Goal: Navigation & Orientation: Find specific page/section

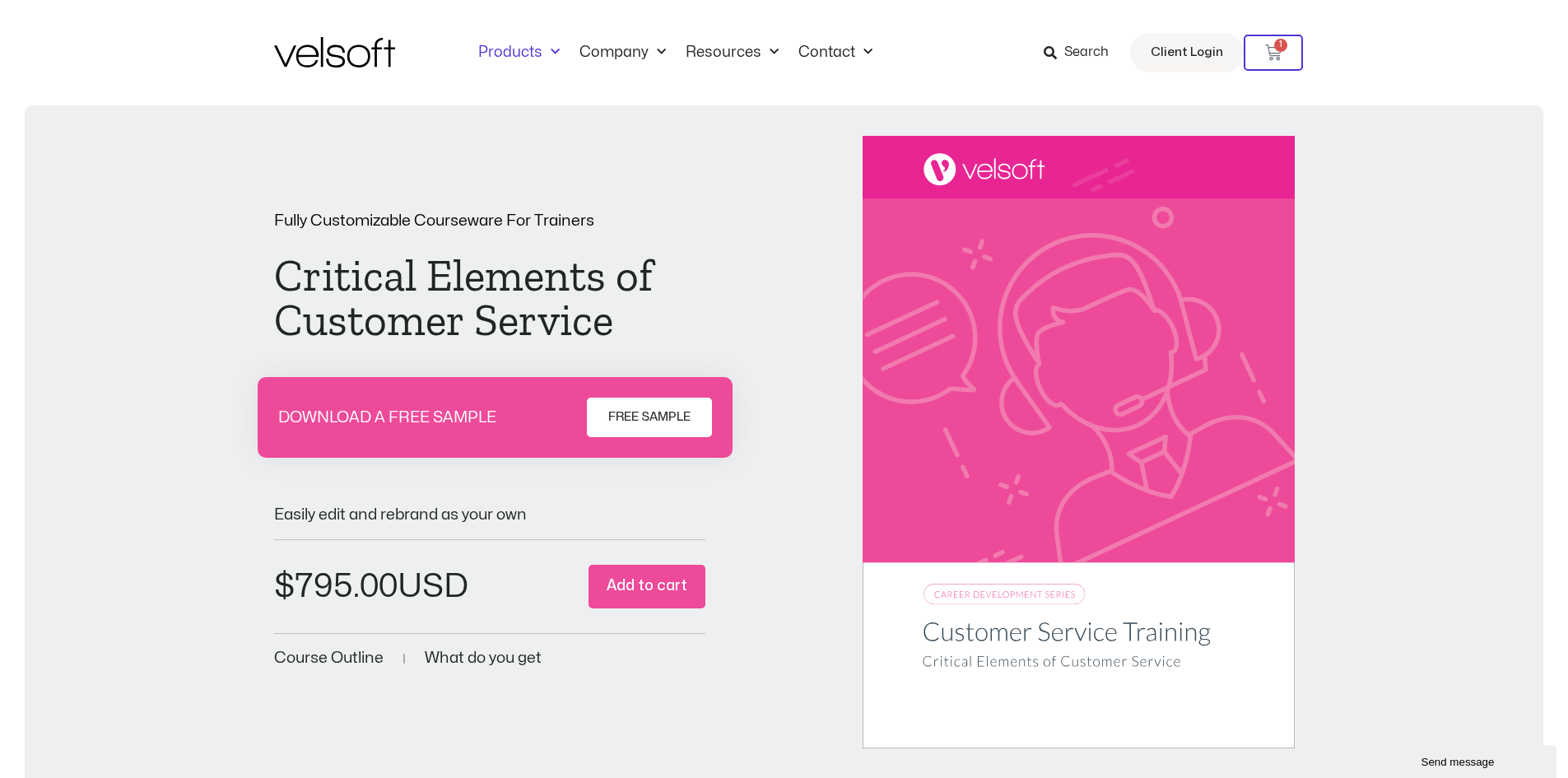
click at [507, 53] on link "Products" at bounding box center [518, 52] width 101 height 18
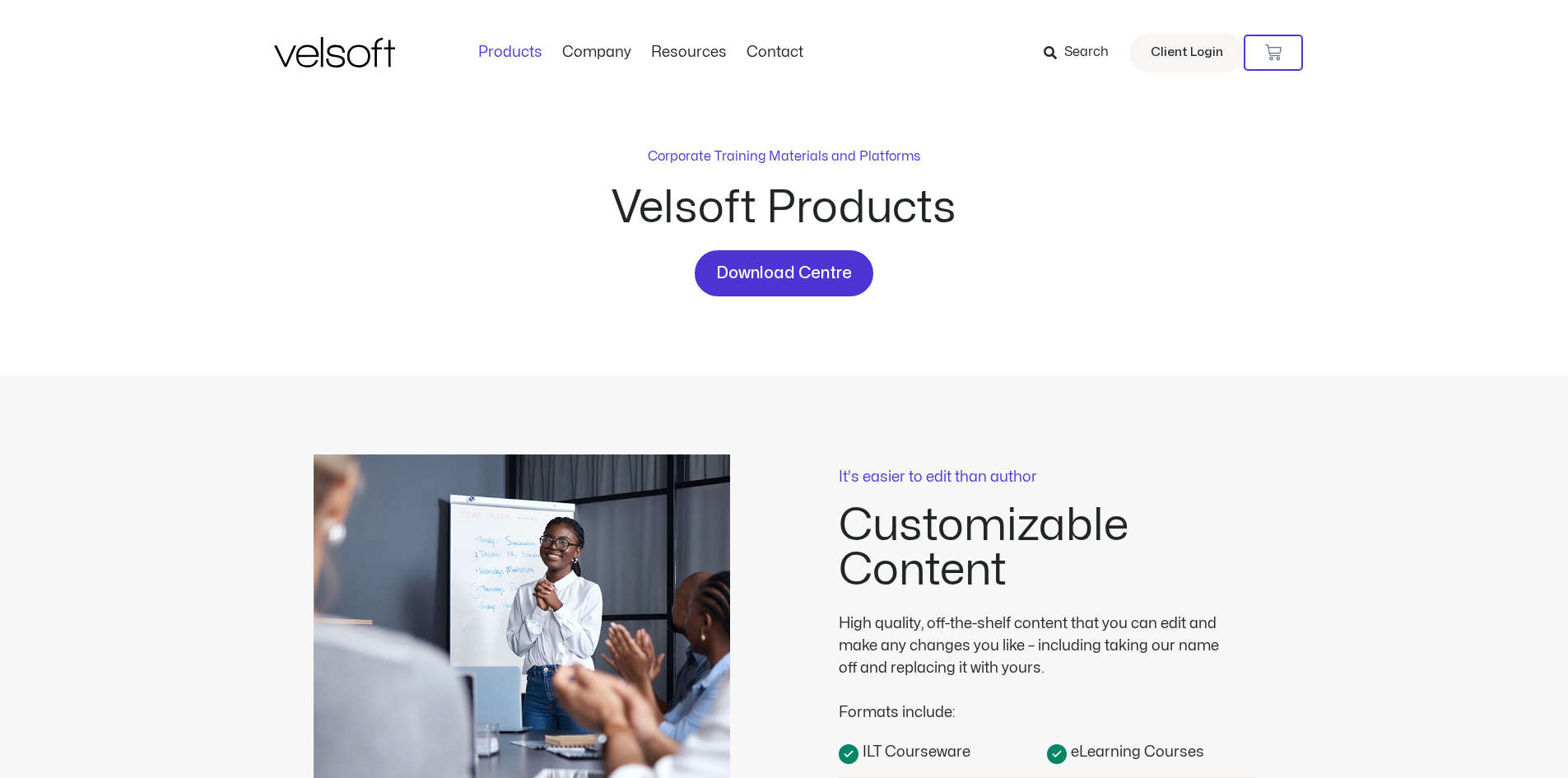
click at [338, 56] on img at bounding box center [335, 52] width 121 height 30
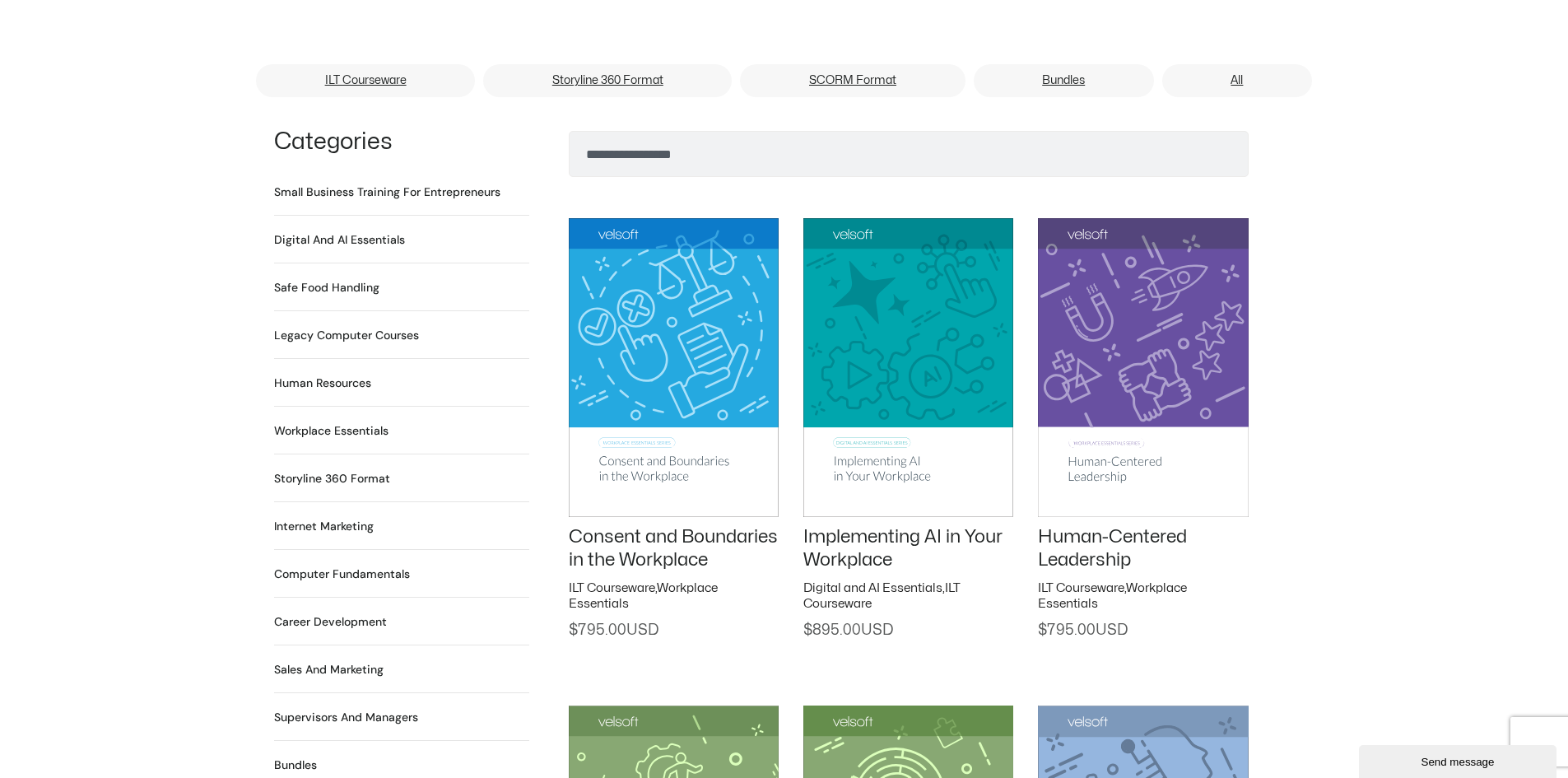
click at [314, 279] on h2 "Safe Food Handling 18 Products" at bounding box center [327, 287] width 106 height 17
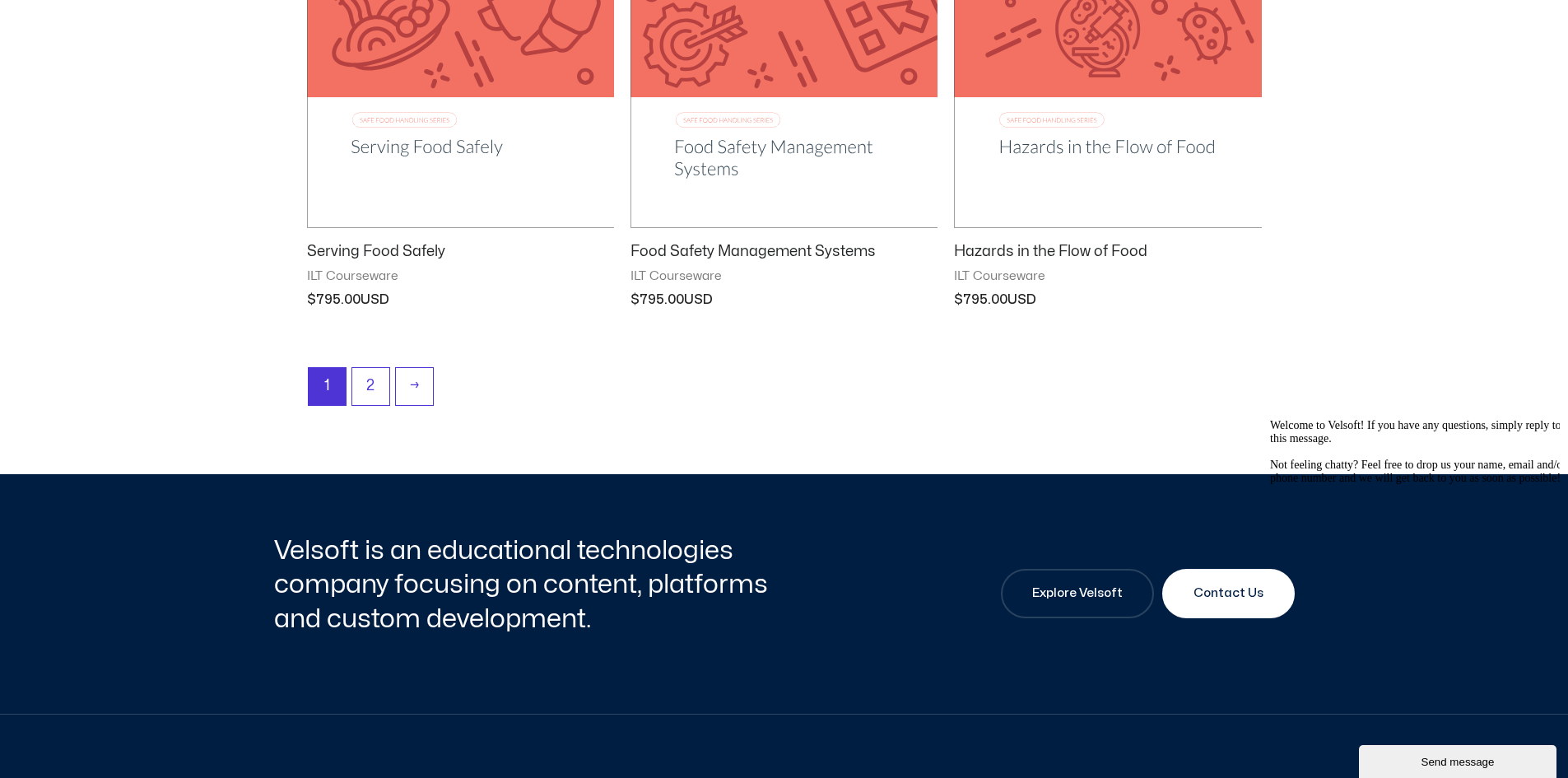
scroll to position [2222, 0]
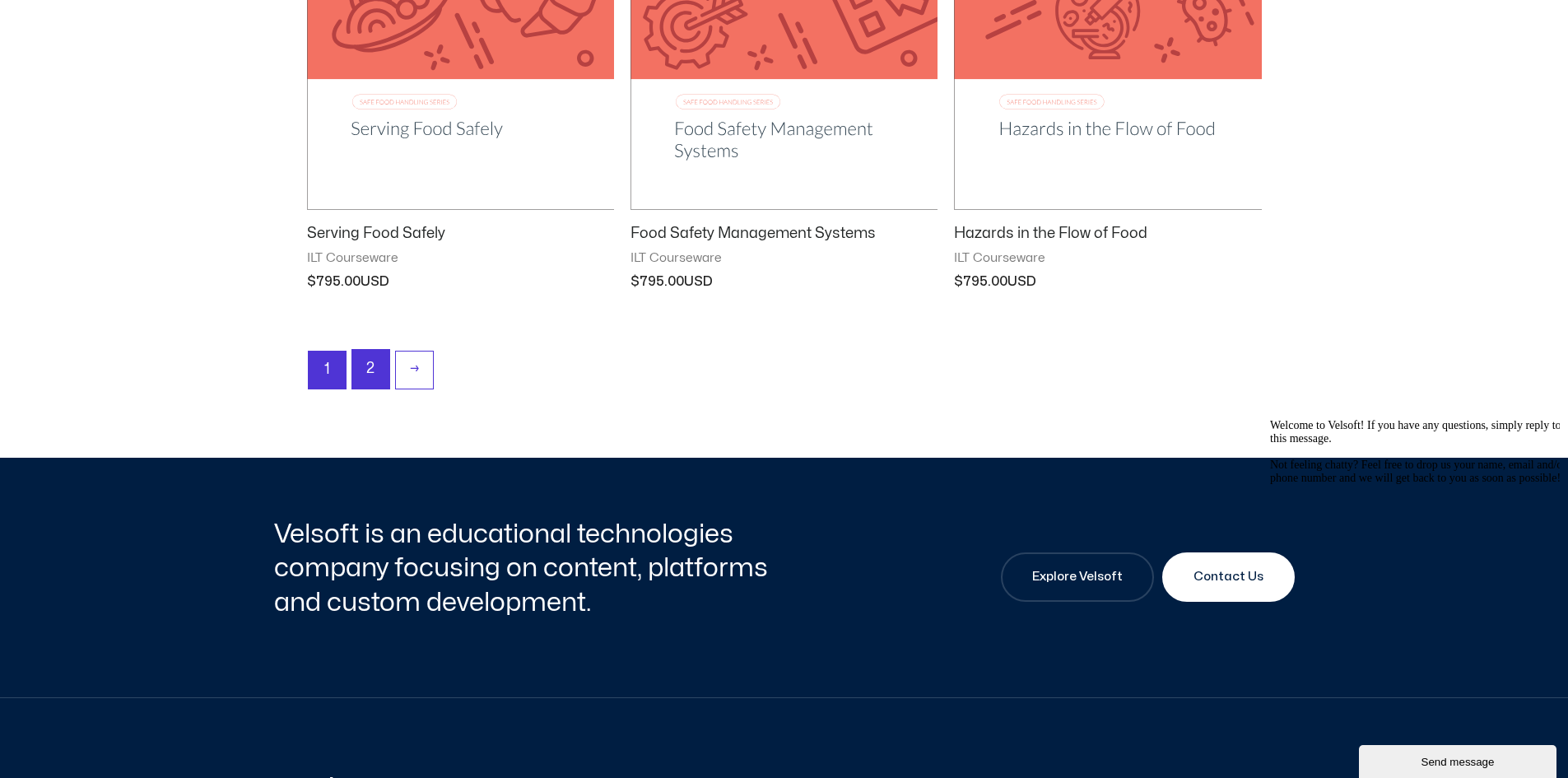
click at [369, 362] on link "2" at bounding box center [370, 368] width 37 height 39
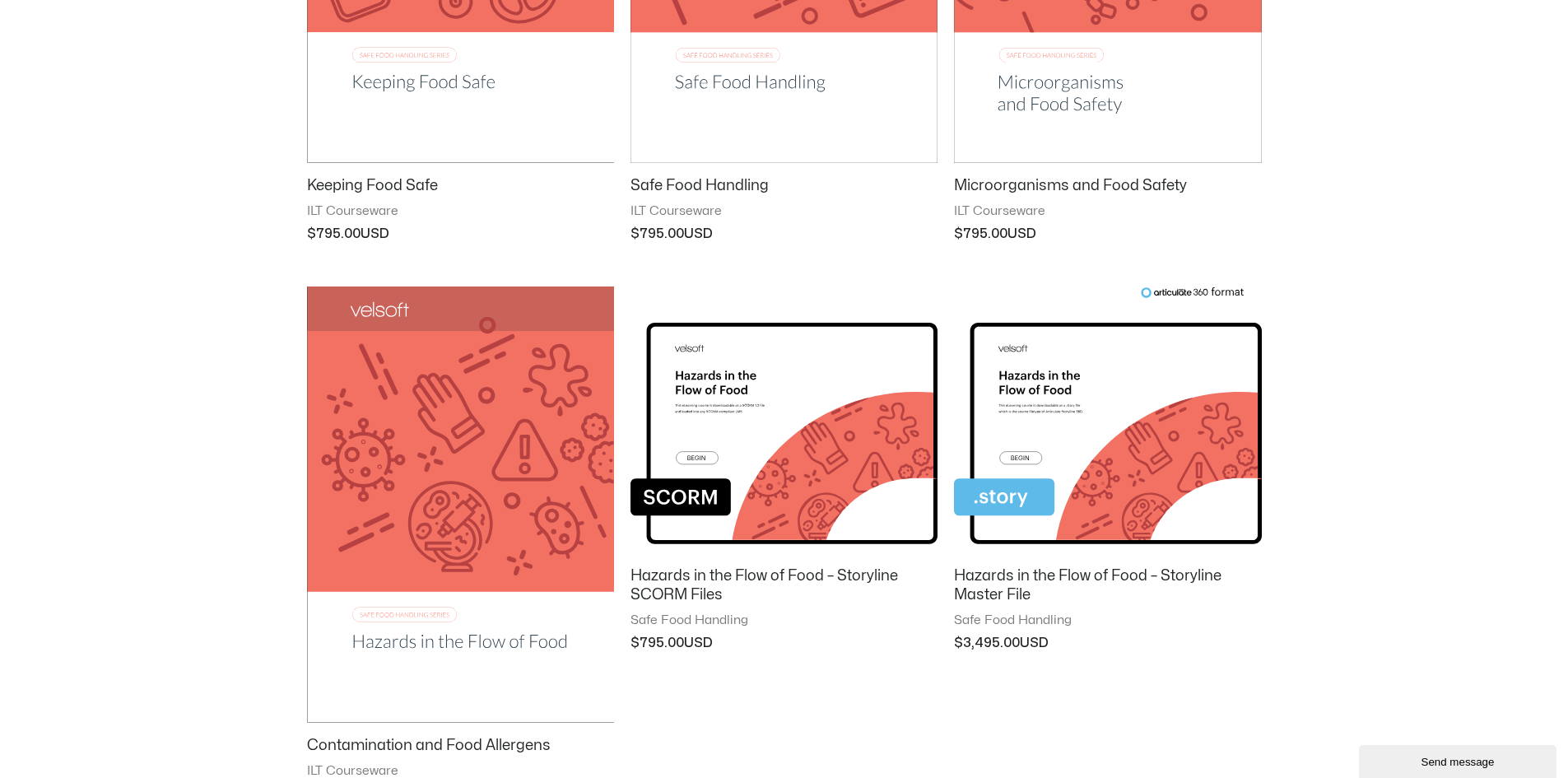
scroll to position [905, 0]
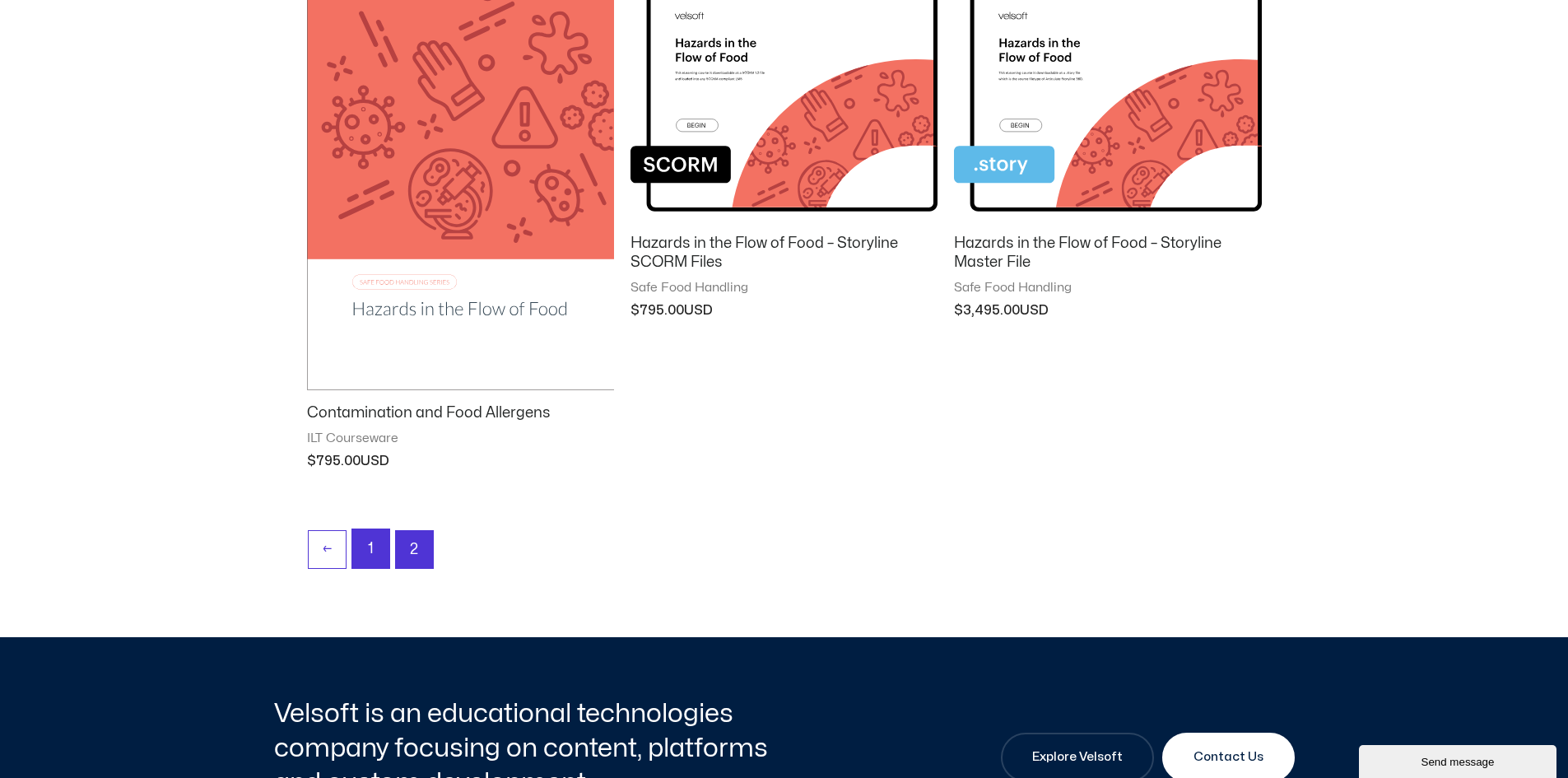
click at [369, 552] on link "1" at bounding box center [370, 548] width 37 height 39
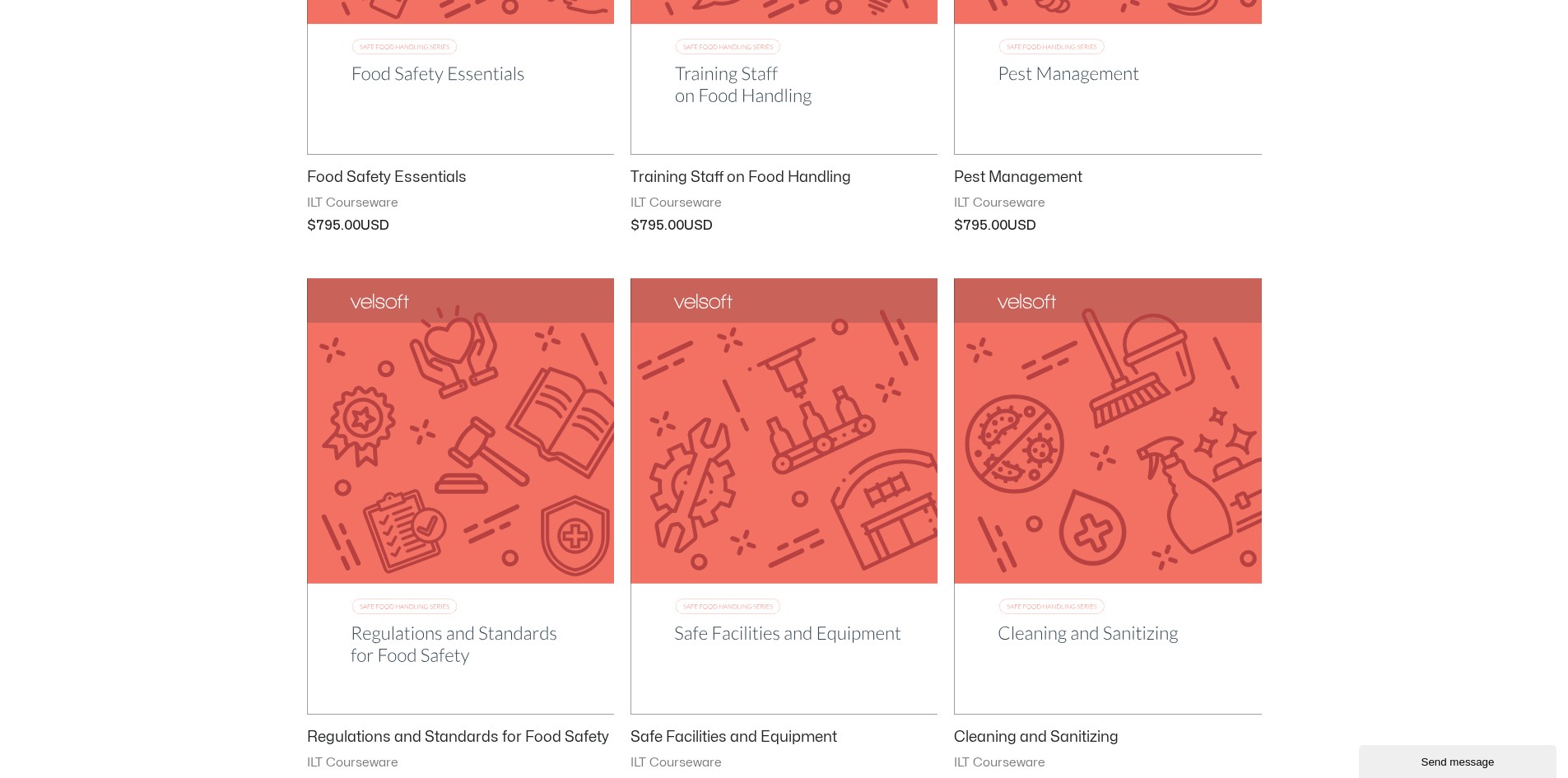
scroll to position [576, 0]
